Goal: Task Accomplishment & Management: Complete application form

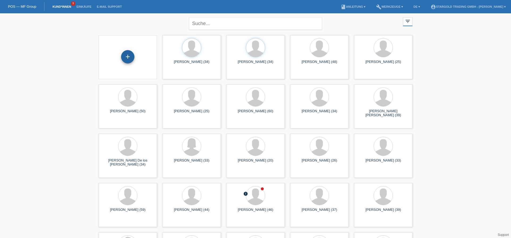
click at [133, 54] on div "+" at bounding box center [127, 56] width 13 height 13
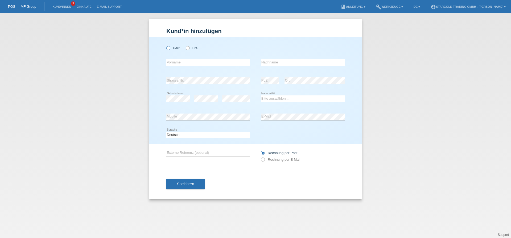
click at [166, 45] on icon at bounding box center [166, 45] width 0 height 0
click at [170, 48] on input "Herr" at bounding box center [167, 47] width 3 height 3
radio input "true"
click at [181, 65] on input "text" at bounding box center [208, 62] width 84 height 7
type input "Blanc"
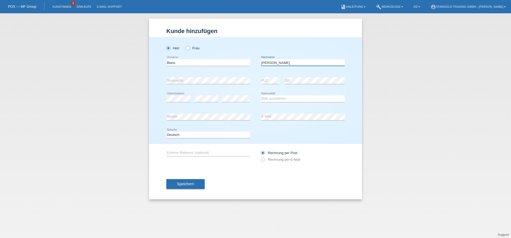
type input "Florian"
click at [261, 95] on select "Bitte auswählen... Schweiz Deutschland Liechtenstein Österreich ------------ Af…" at bounding box center [303, 98] width 84 height 6
select select "CH"
click option "Schweiz" at bounding box center [0, 0] width 0 height 0
click at [293, 113] on div "error E-Mail" at bounding box center [303, 117] width 84 height 18
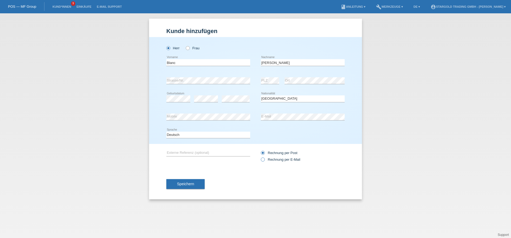
click at [260, 157] on icon at bounding box center [260, 157] width 0 height 0
click at [262, 161] on input "Rechnung per E-Mail" at bounding box center [262, 160] width 3 height 7
radio input "true"
click at [185, 182] on button "Speichern" at bounding box center [185, 184] width 38 height 10
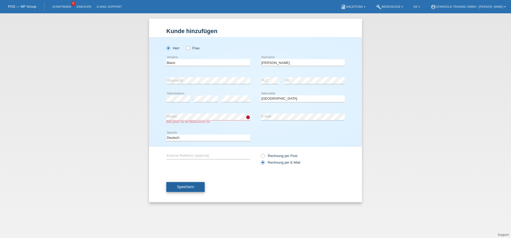
click at [191, 183] on button "Speichern" at bounding box center [185, 187] width 38 height 10
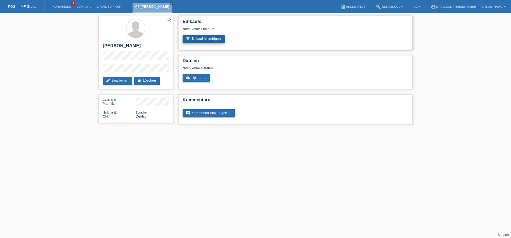
click at [195, 36] on link "add_shopping_cart Einkauf hinzufügen" at bounding box center [204, 39] width 42 height 8
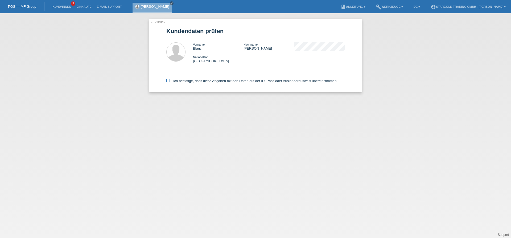
click at [170, 82] on icon at bounding box center [167, 80] width 3 height 3
click at [170, 82] on input "Ich bestätige, dass diese Angaben mit den Daten auf der ID, Pass oder Ausländer…" at bounding box center [167, 80] width 3 height 3
checkbox input "true"
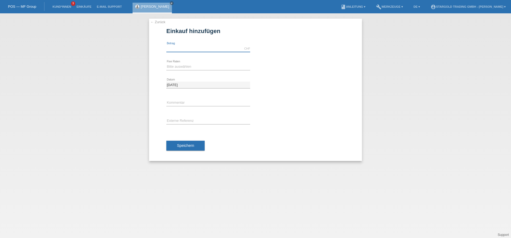
click at [199, 49] on input "text" at bounding box center [208, 48] width 84 height 7
type input "3900.00"
click at [166, 63] on select "Bitte auswählen 6 Raten 12 Raten 18 Raten 24 Raten 36 Raten 48 Raten" at bounding box center [208, 66] width 84 height 6
select select "497"
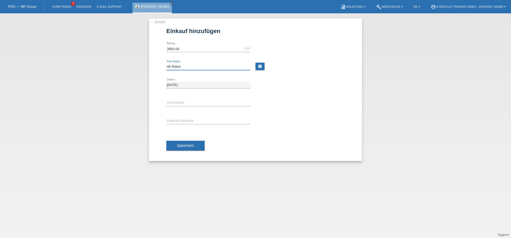
click option "48 Raten" at bounding box center [0, 0] width 0 height 0
click at [187, 146] on span "Speichern" at bounding box center [185, 145] width 17 height 4
